Goal: Register for event/course

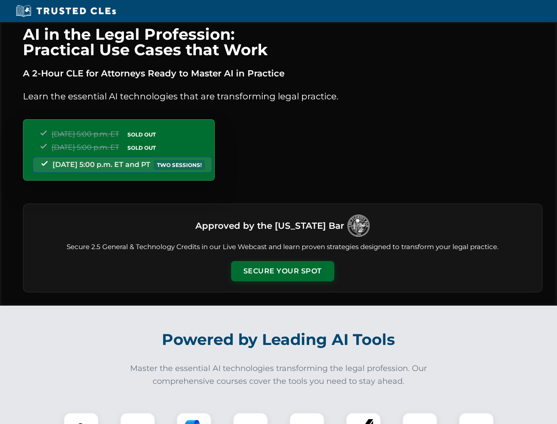
click at [282, 271] on button "Secure Your Spot" at bounding box center [282, 271] width 103 height 20
click at [81, 418] on img at bounding box center [81, 430] width 26 height 26
